Goal: Transaction & Acquisition: Download file/media

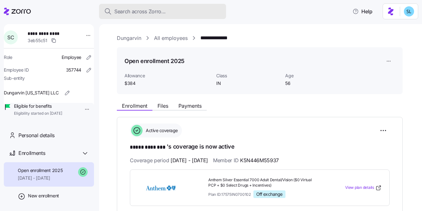
click at [174, 10] on div "Search across Zorro..." at bounding box center [162, 12] width 117 height 8
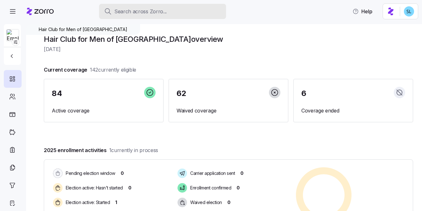
click at [195, 9] on div "Search across Zorro..." at bounding box center [162, 12] width 117 height 8
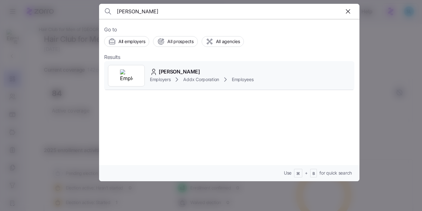
type input "efren"
click at [191, 74] on span "Efren Ruiz Cortes" at bounding box center [179, 72] width 41 height 8
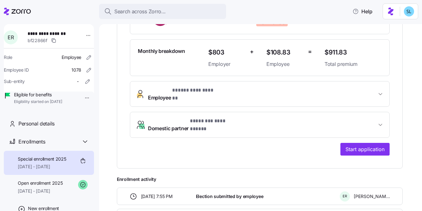
scroll to position [174, 0]
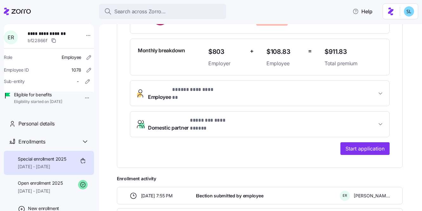
click at [198, 118] on button "**********" at bounding box center [259, 124] width 259 height 25
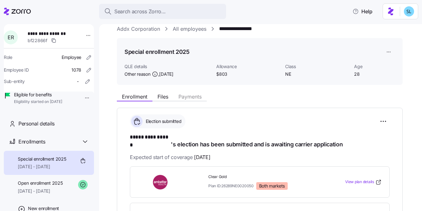
scroll to position [0, 0]
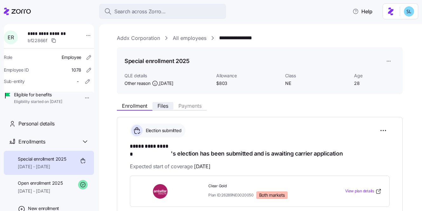
click at [165, 106] on span "Files" at bounding box center [162, 105] width 11 height 5
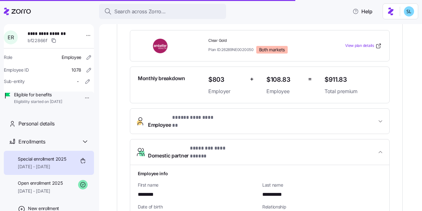
scroll to position [149, 0]
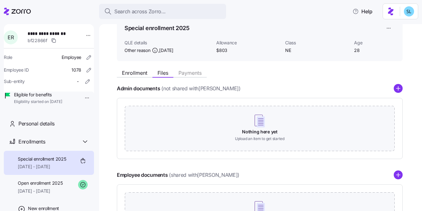
scroll to position [72, 0]
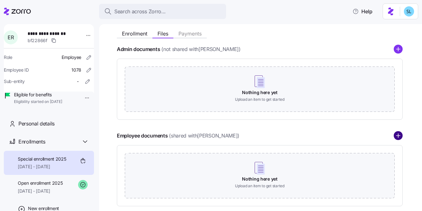
click at [397, 133] on circle "add icon" at bounding box center [398, 136] width 8 height 8
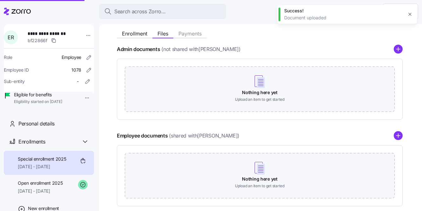
scroll to position [63, 0]
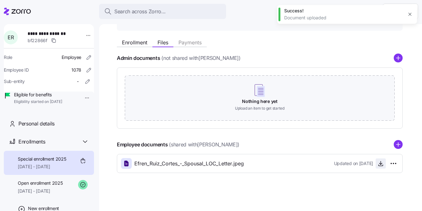
click at [381, 166] on icon "button" at bounding box center [380, 164] width 6 height 6
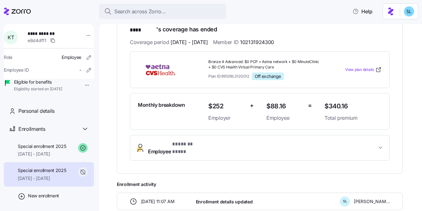
scroll to position [123, 0]
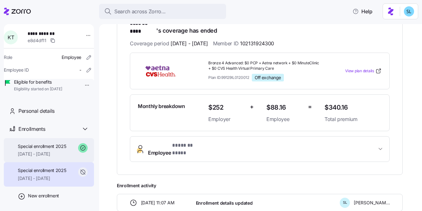
click at [51, 151] on div "Special enrollment 2025 03/21/2025 - 12/31/2025" at bounding box center [49, 150] width 90 height 24
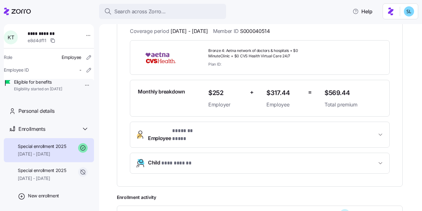
scroll to position [135, 0]
